Goal: Task Accomplishment & Management: Use online tool/utility

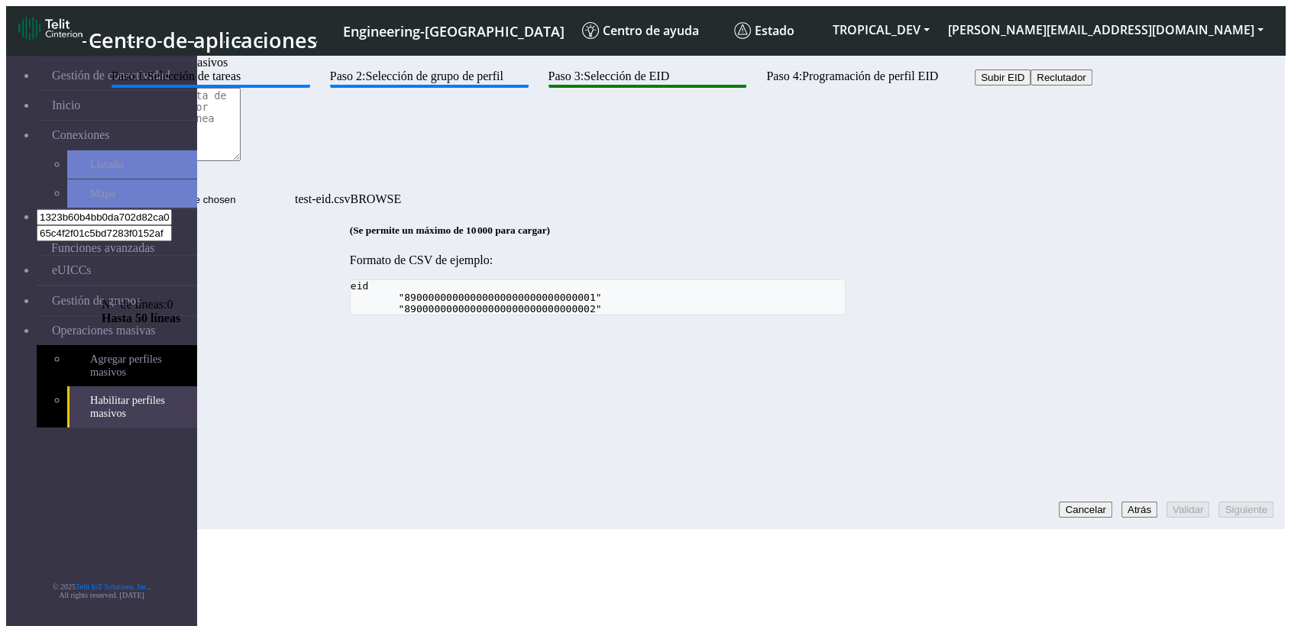
click at [1030, 86] on button "Reclutador" at bounding box center [1060, 78] width 61 height 16
click at [241, 161] on textarea at bounding box center [171, 124] width 139 height 73
click at [863, 315] on div "Paso 1: Selección de tareas Paso 2: Selección de grupo de perfil Paso 3: Selecc…" at bounding box center [598, 193] width 992 height 246
click at [518, 519] on section "Gestión de conectividad Inicio Conexiones Listado Mapa 1323b60b4bb0da702d82ca05…" at bounding box center [645, 288] width 1279 height 481
click at [489, 315] on div "Paso 1: Selección de tareas Paso 2: Selección de grupo de perfil Paso 3: Selecc…" at bounding box center [598, 193] width 992 height 246
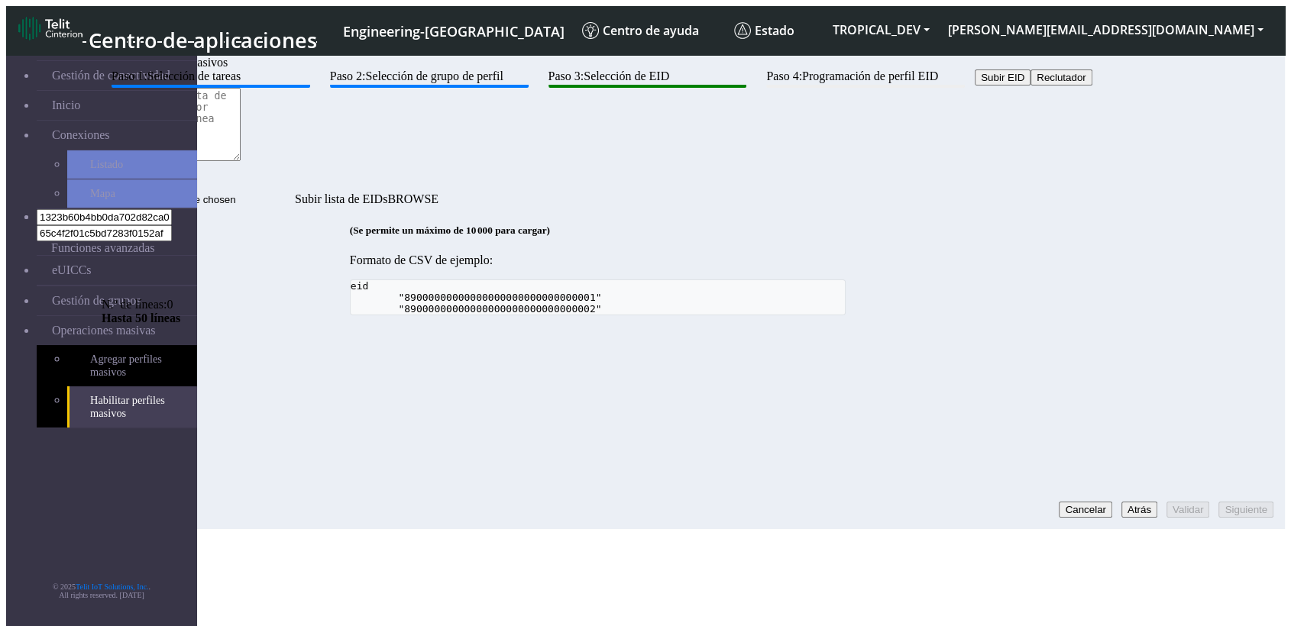
click at [538, 315] on div "Paso 1: Selección de tareas Paso 2: Selección de grupo de perfil Paso 3: Selecc…" at bounding box center [598, 193] width 992 height 246
click at [634, 315] on div "Paso 1: Selección de tareas Paso 2: Selección de grupo de perfil Paso 3: Selecc…" at bounding box center [598, 193] width 992 height 246
click at [975, 86] on button "Subir EID" at bounding box center [1003, 78] width 56 height 16
click at [1030, 86] on button "Reclutador" at bounding box center [1060, 78] width 61 height 16
click at [975, 86] on button "Subir EID" at bounding box center [1003, 78] width 56 height 16
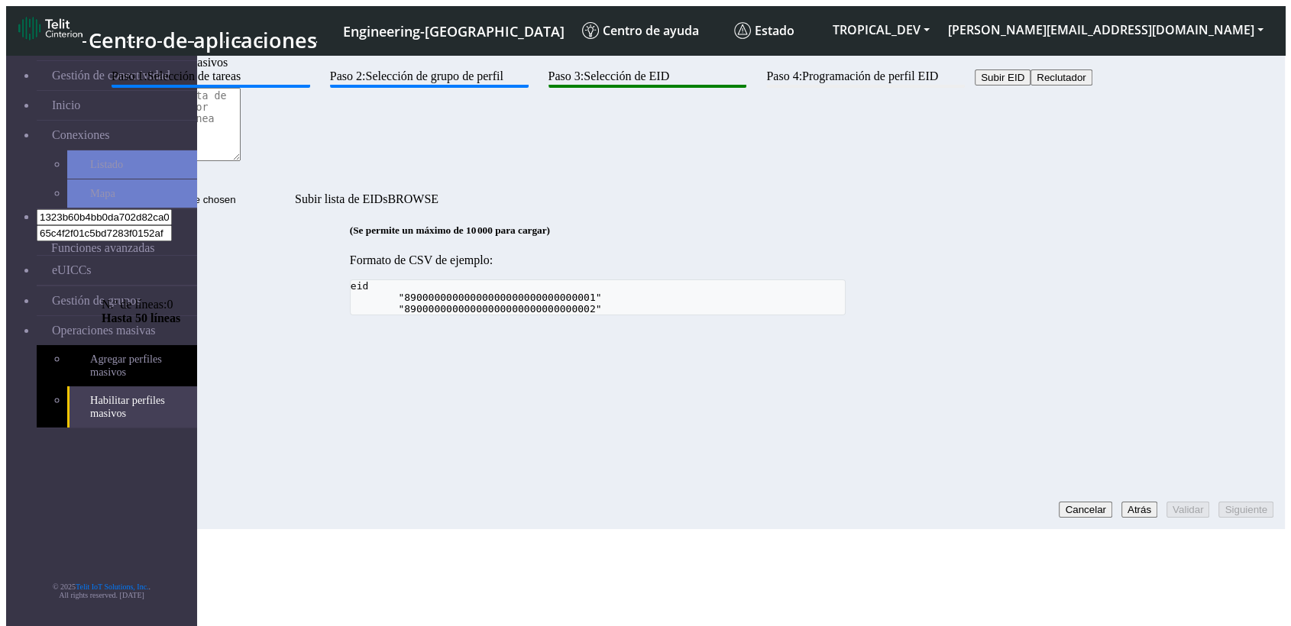
click at [408, 315] on div "Paso 1: Selección de tareas Paso 2: Selección de grupo de perfil Paso 3: Selecc…" at bounding box center [598, 193] width 992 height 246
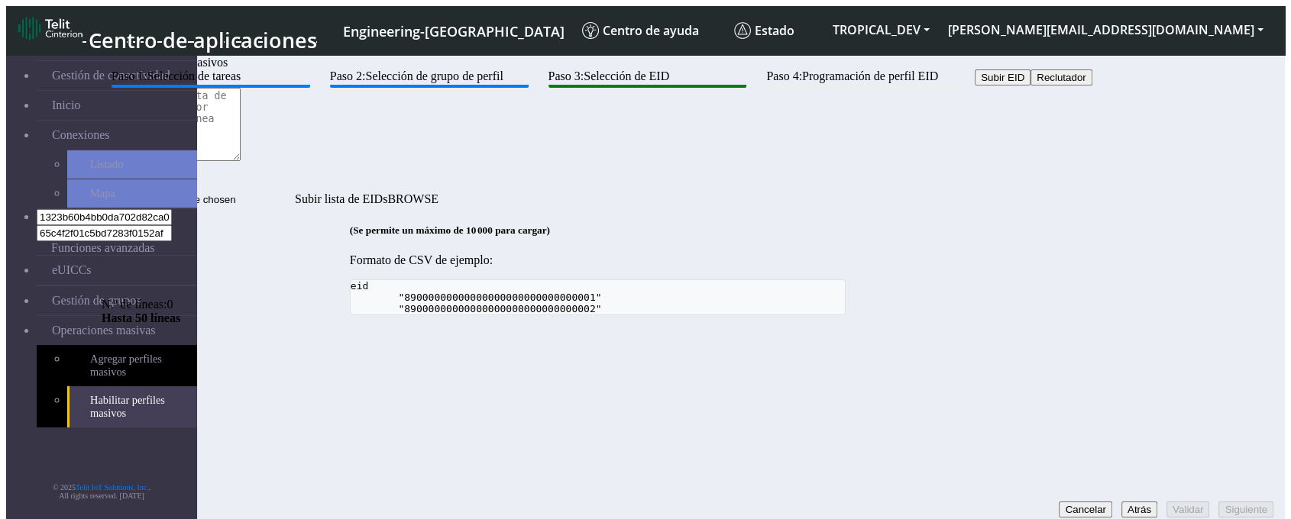
click at [378, 315] on div "Paso 1: Selección de tareas Paso 2: Selección de grupo de perfil Paso 3: Selecc…" at bounding box center [598, 193] width 992 height 246
